Goal: Task Accomplishment & Management: Use online tool/utility

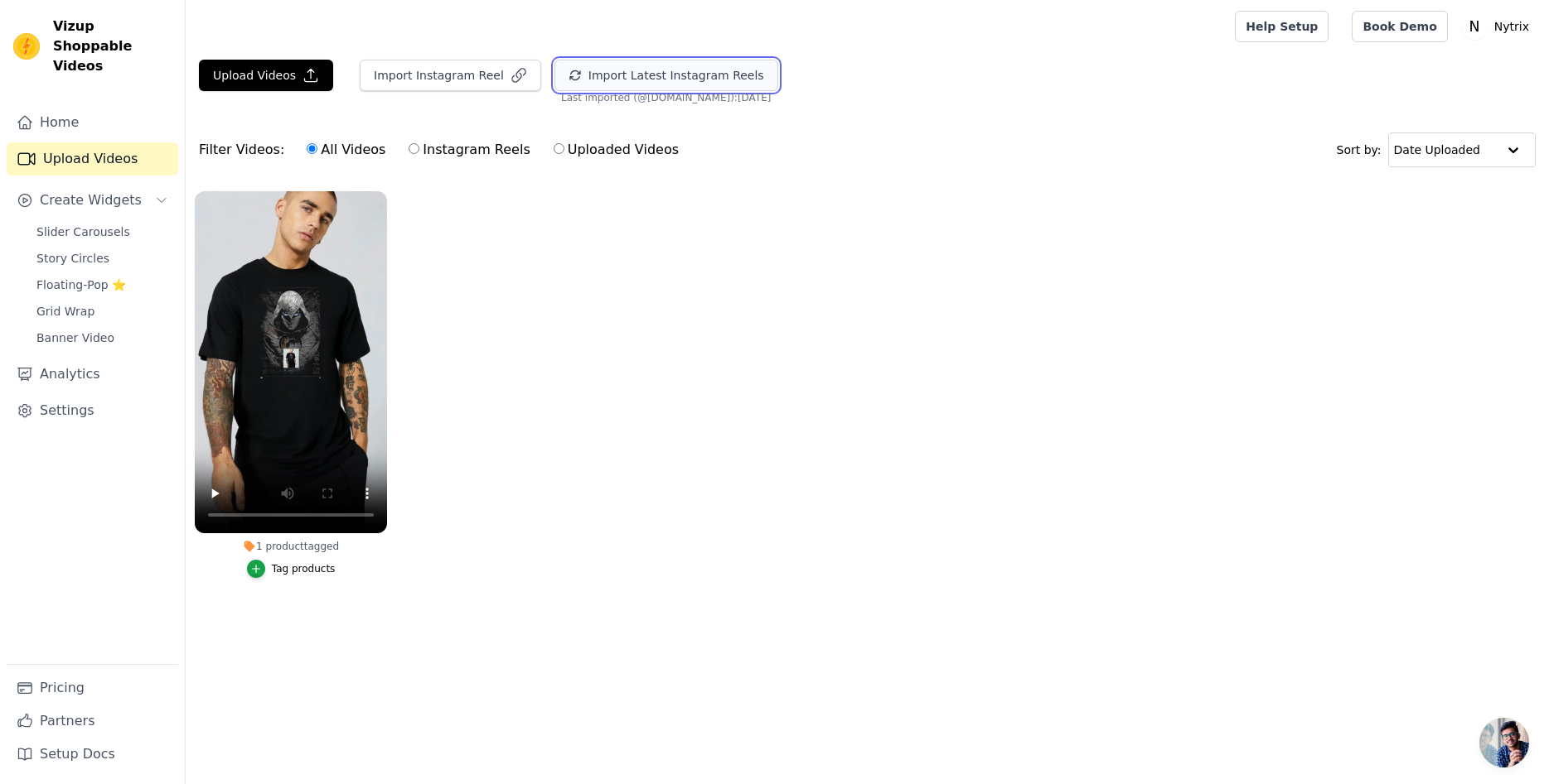
click at [582, 82] on button "Import Latest Instagram Reels" at bounding box center [666, 75] width 223 height 31
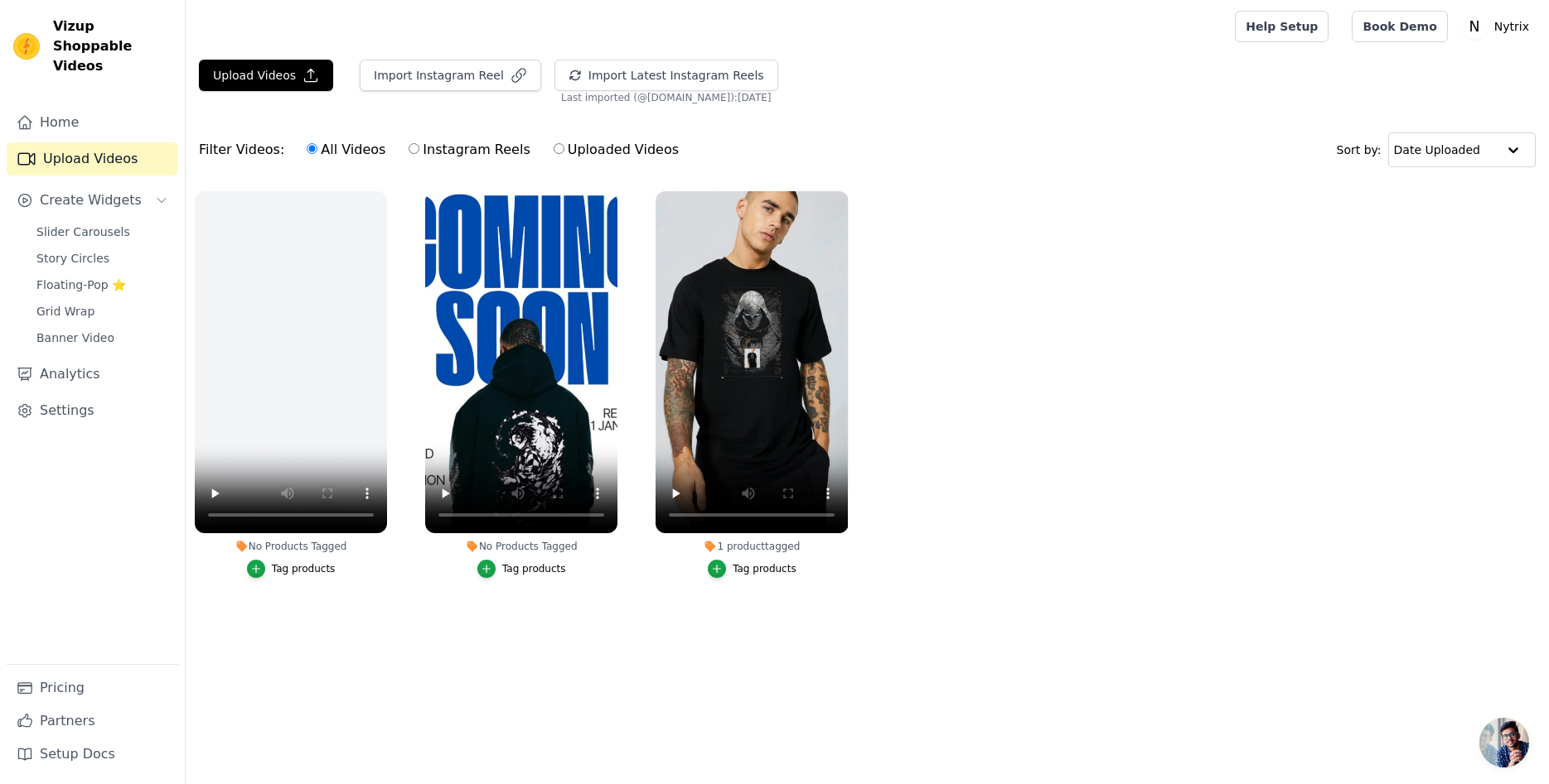
click at [1074, 596] on ul "No Products Tagged Tag products No Products Tagged Tag products 1 product tagge…" at bounding box center [867, 401] width 1364 height 438
click at [723, 568] on icon "button" at bounding box center [717, 569] width 11 height 11
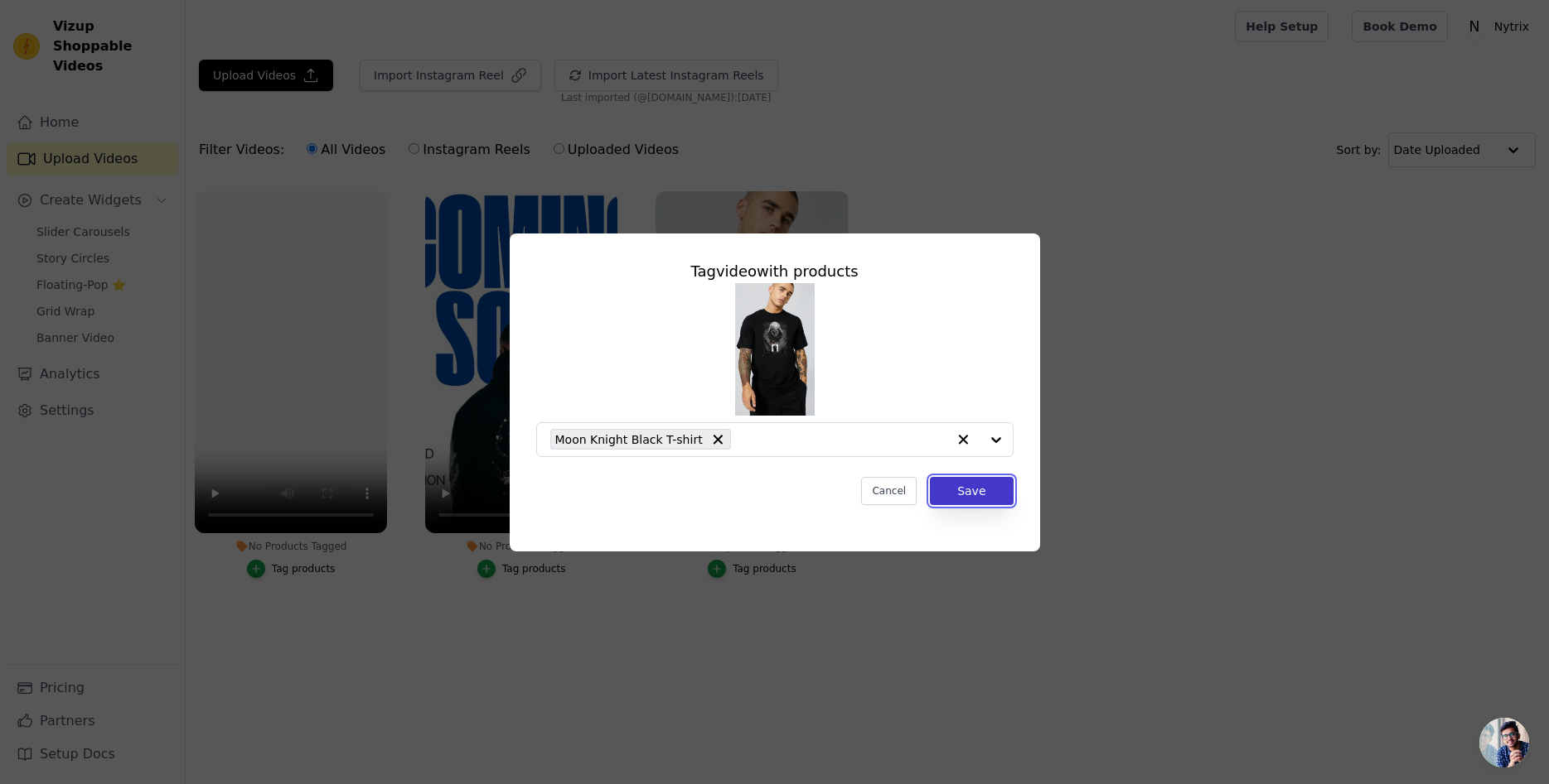
click at [967, 491] on button "Save" at bounding box center [971, 491] width 83 height 29
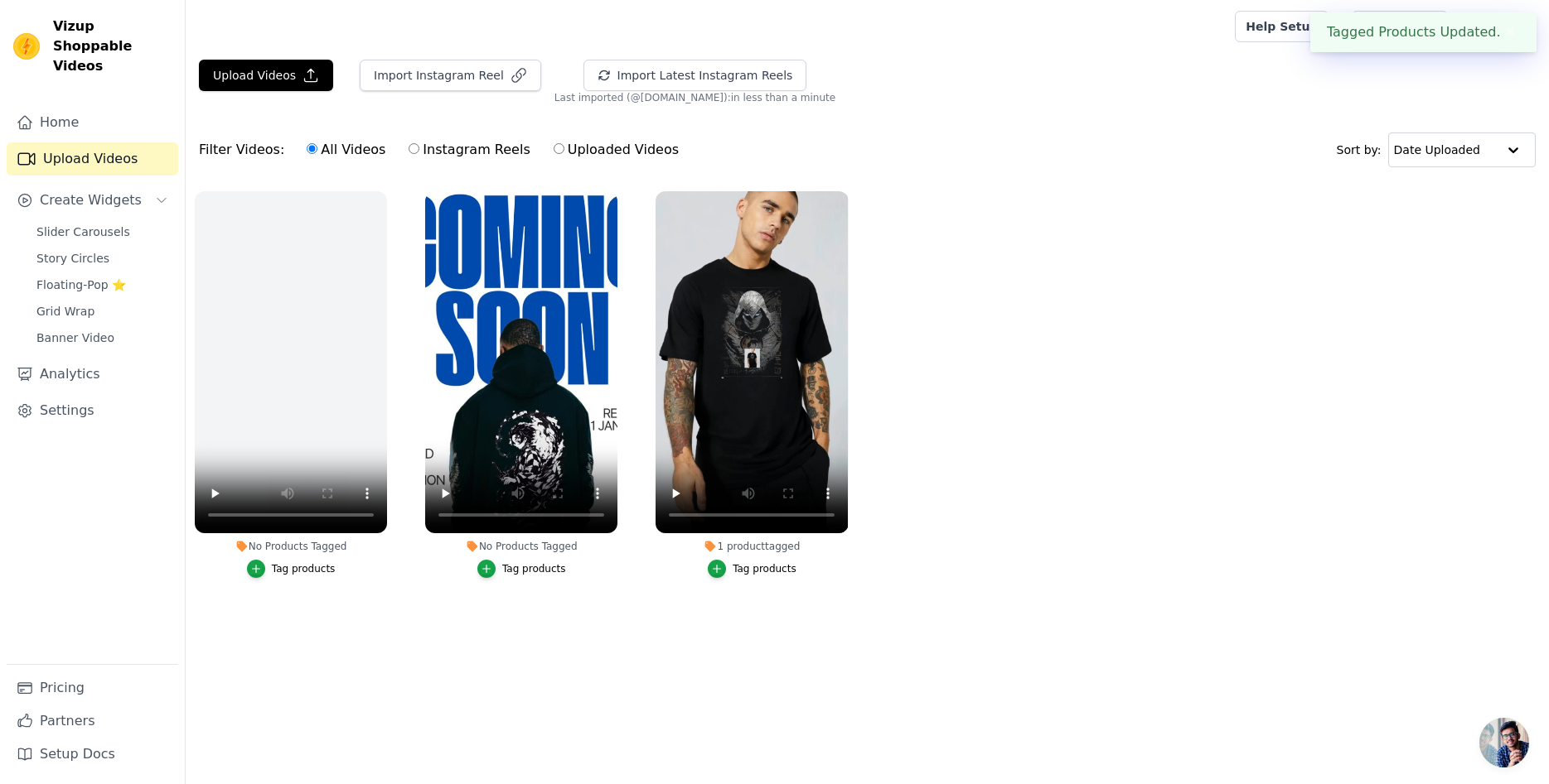
click at [500, 573] on button "Tag products" at bounding box center [521, 568] width 88 height 18
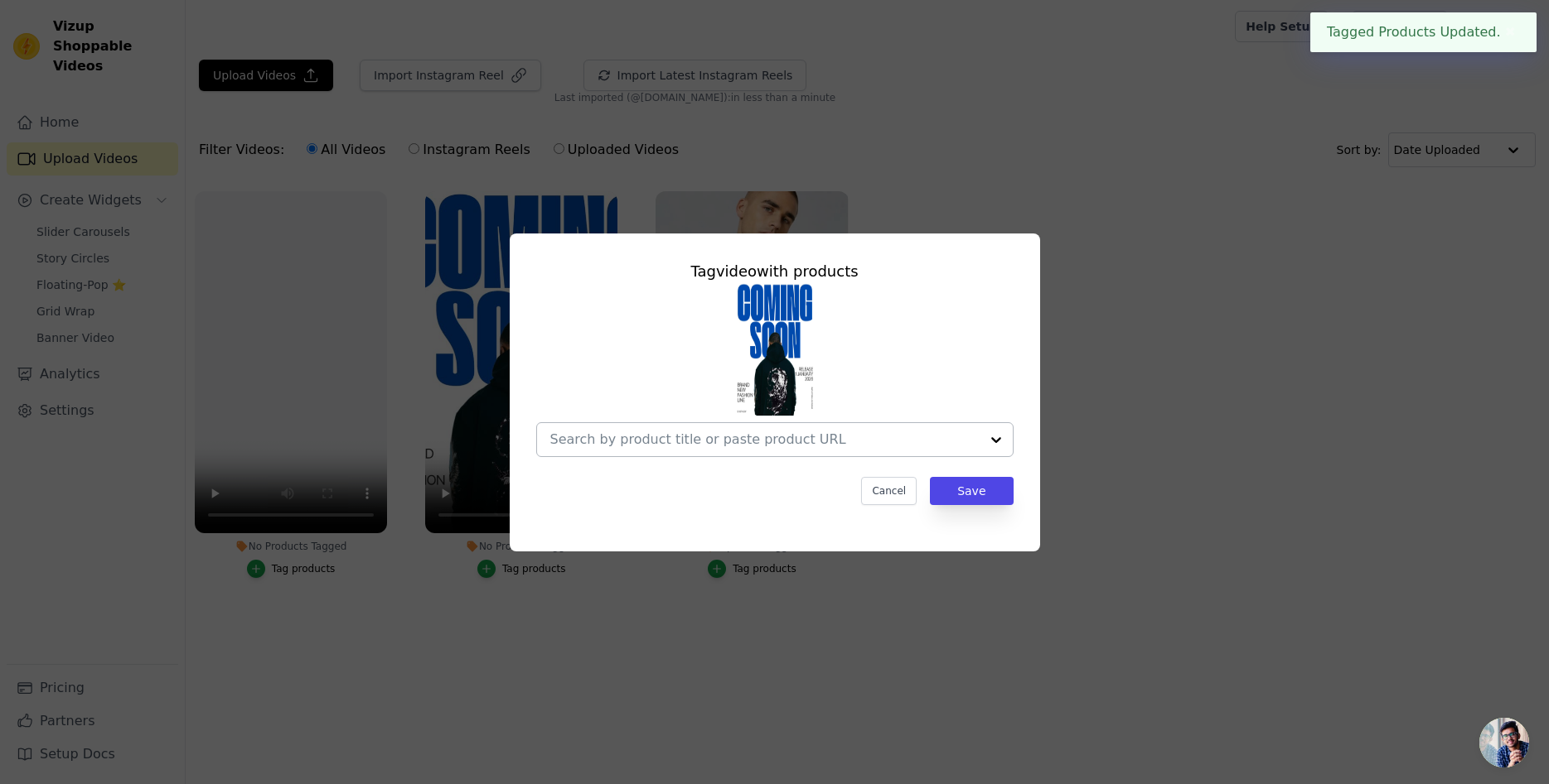
click at [981, 439] on div at bounding box center [996, 439] width 33 height 33
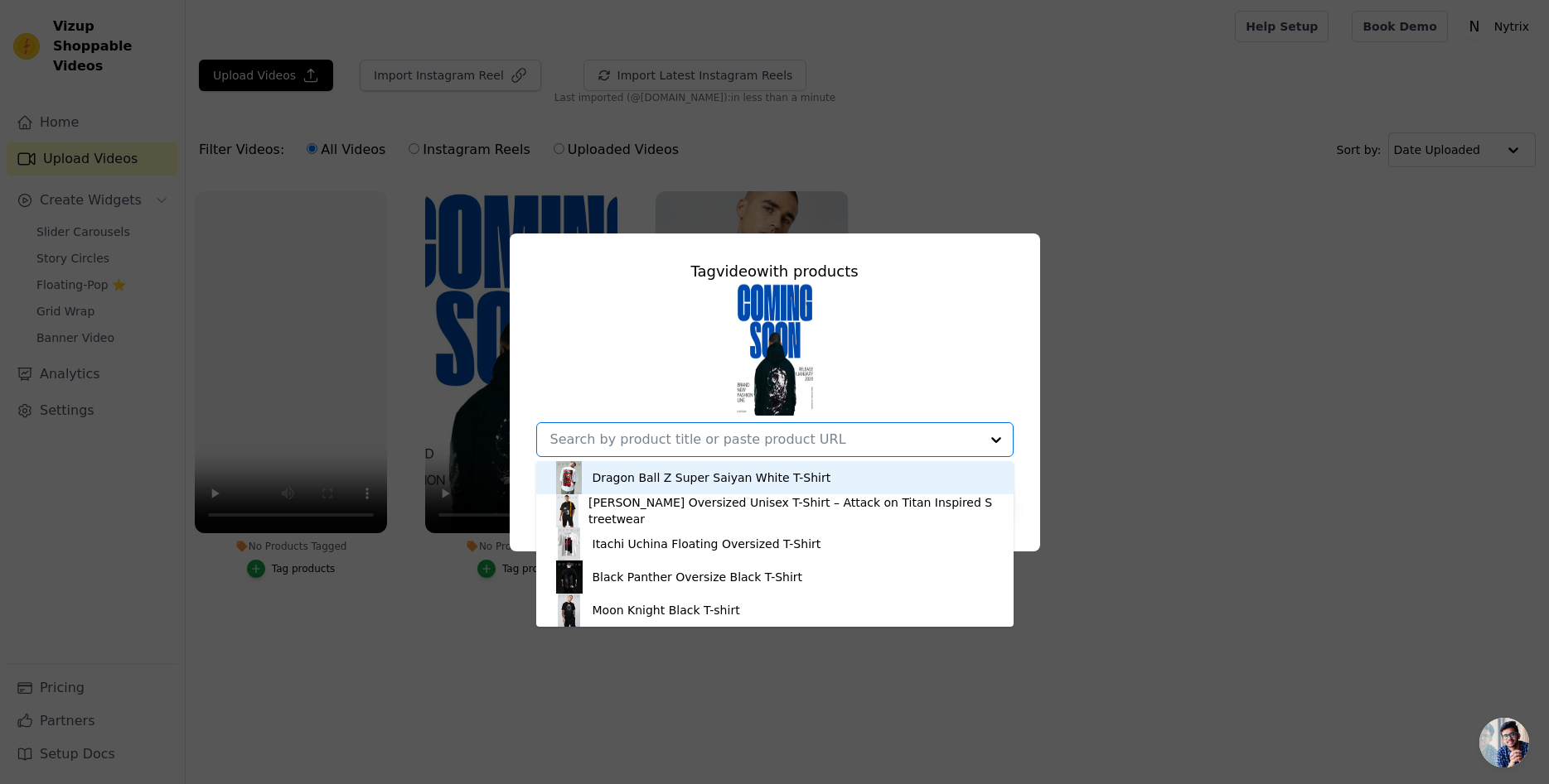
click at [642, 373] on div "Dragon Ball Z Super Saiyan White T-Shirt [PERSON_NAME] Oversized Unisex T-Shirt…" at bounding box center [775, 370] width 477 height 174
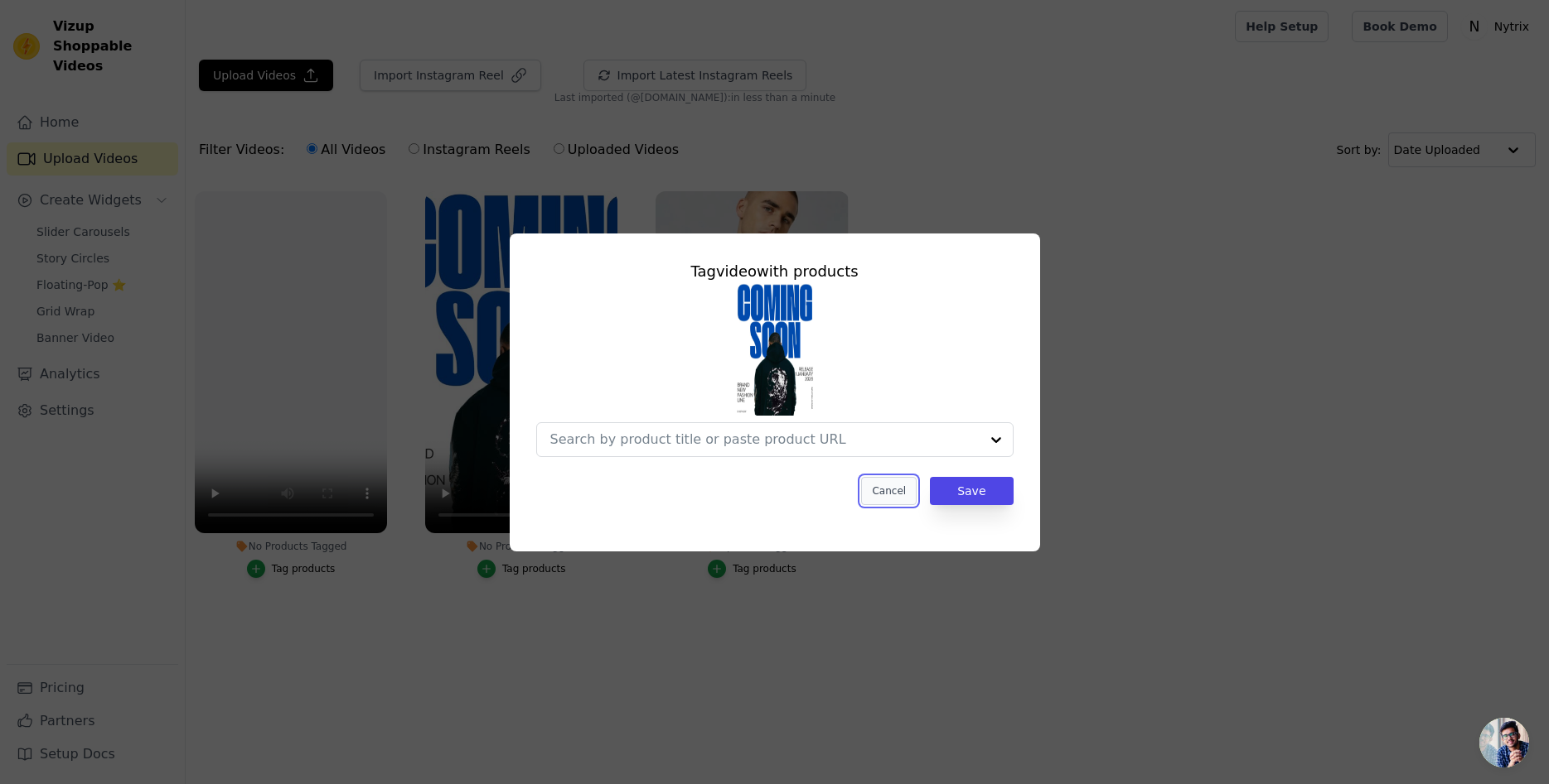
click at [891, 502] on button "Cancel" at bounding box center [889, 491] width 55 height 29
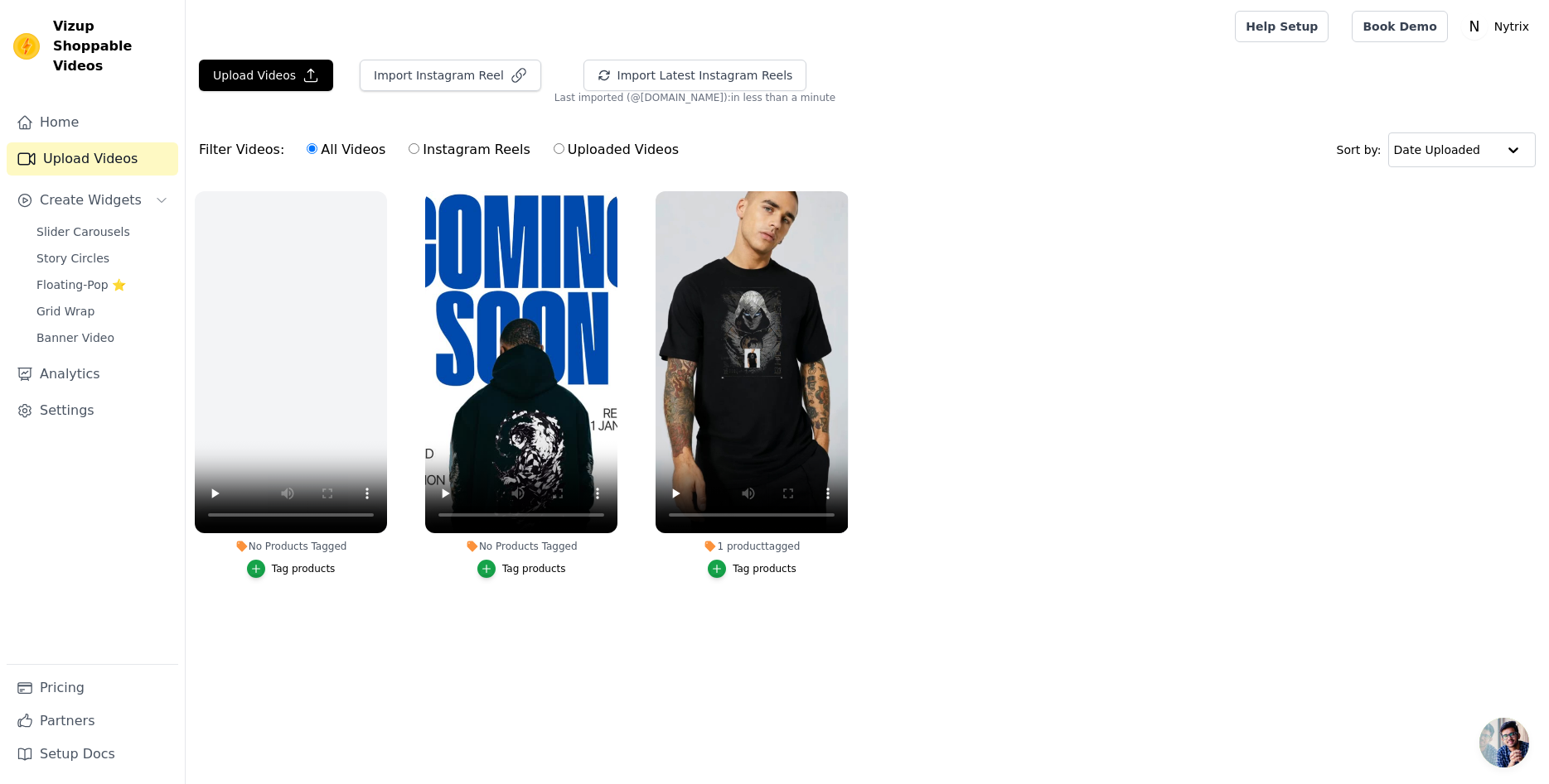
click at [1189, 195] on ul "No Products Tagged Tag products No Products Tagged Tag products 1 product tagge…" at bounding box center [867, 401] width 1364 height 438
